Goal: Navigation & Orientation: Find specific page/section

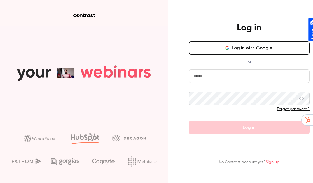
type input "**********"
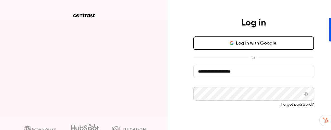
click at [249, 122] on button "Log in" at bounding box center [253, 122] width 121 height 13
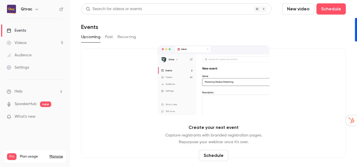
click at [28, 104] on link "SpeakerHub" at bounding box center [26, 104] width 22 height 6
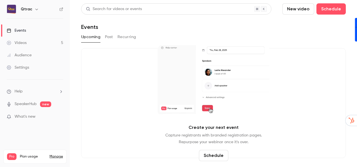
click at [25, 116] on span "What's new" at bounding box center [25, 117] width 21 height 6
